Goal: Information Seeking & Learning: Learn about a topic

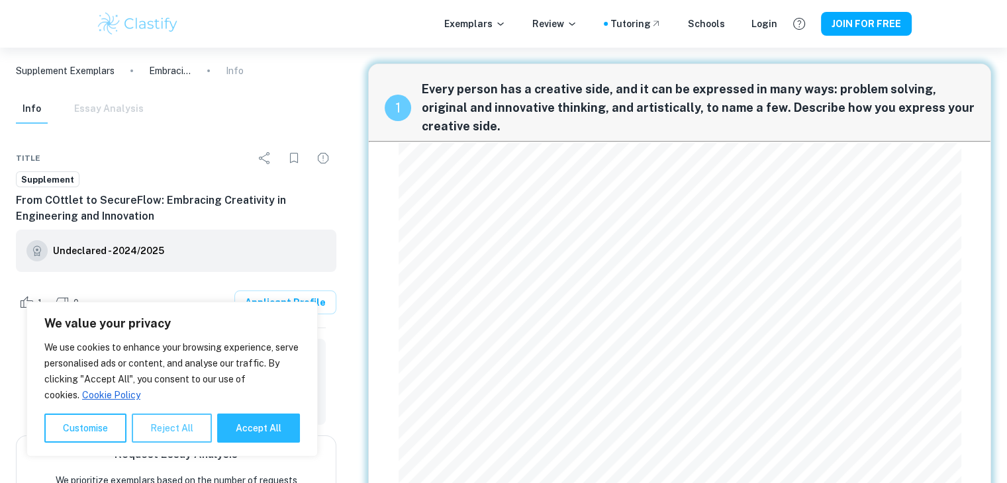
click at [154, 425] on button "Reject All" at bounding box center [172, 428] width 80 height 29
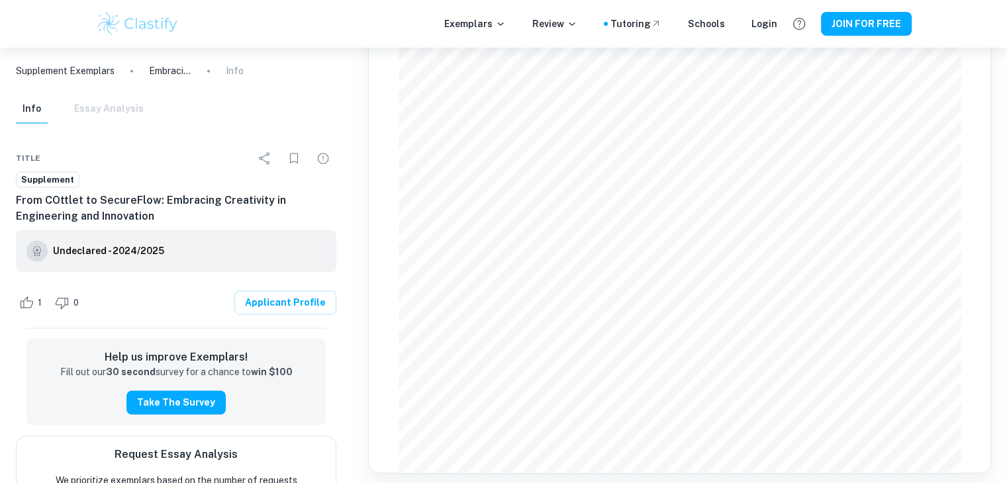
scroll to position [1957, 0]
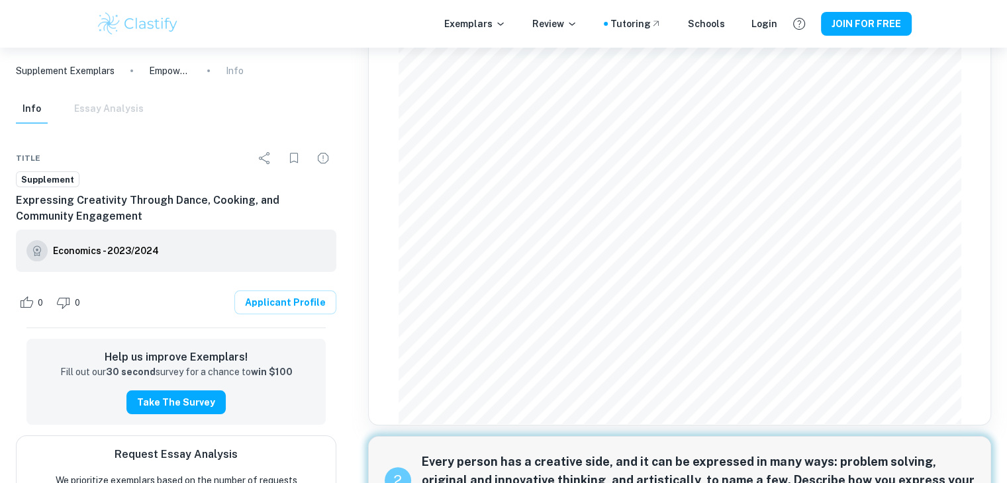
scroll to position [199, 0]
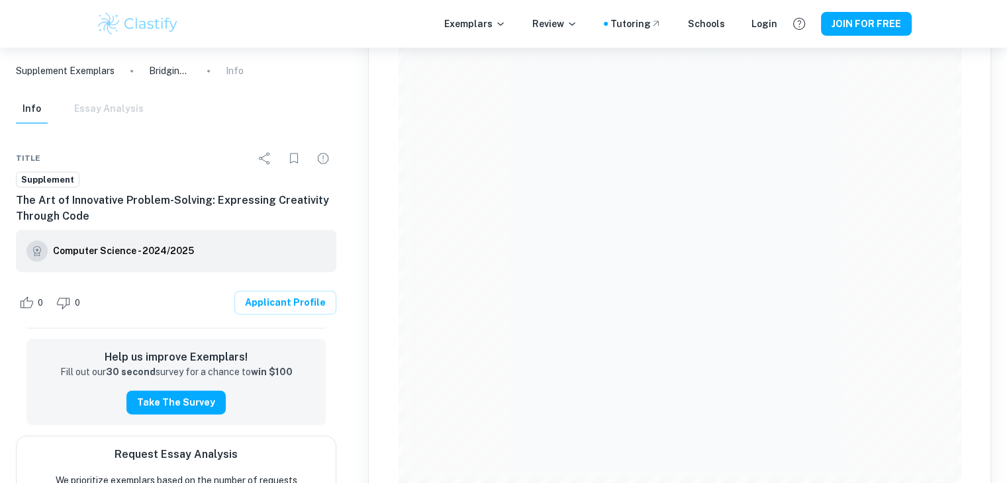
scroll to position [1615, 0]
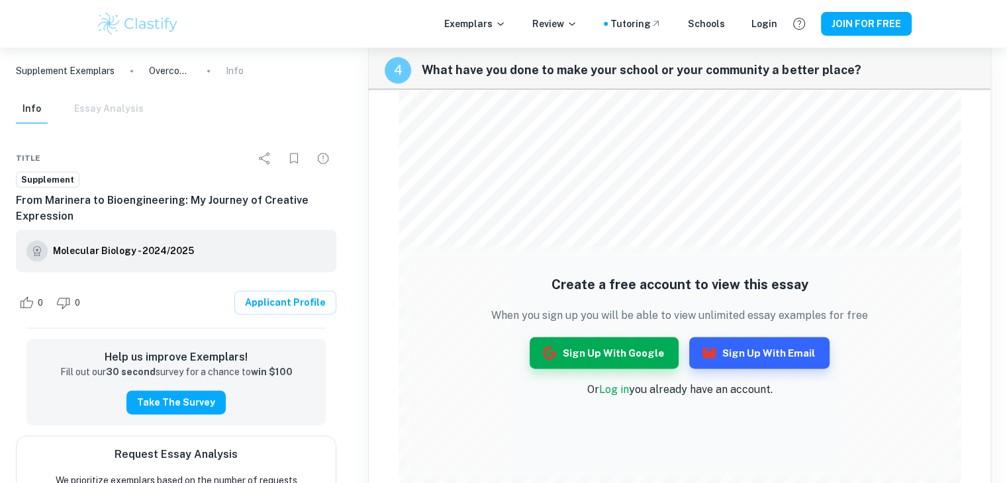
scroll to position [1825, 0]
